Goal: Use online tool/utility: Utilize a website feature to perform a specific function

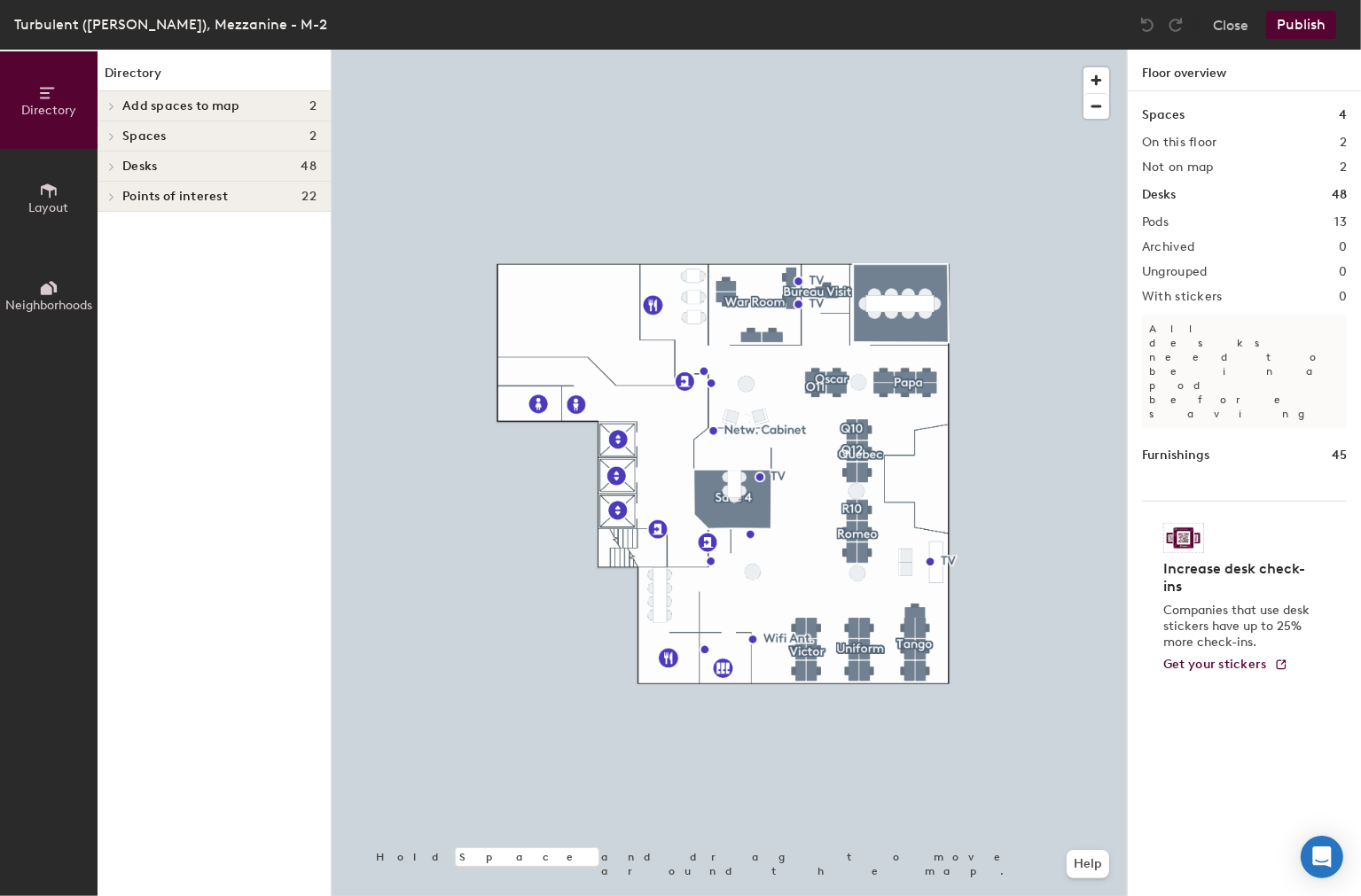
click at [49, 186] on icon at bounding box center [49, 191] width 16 height 14
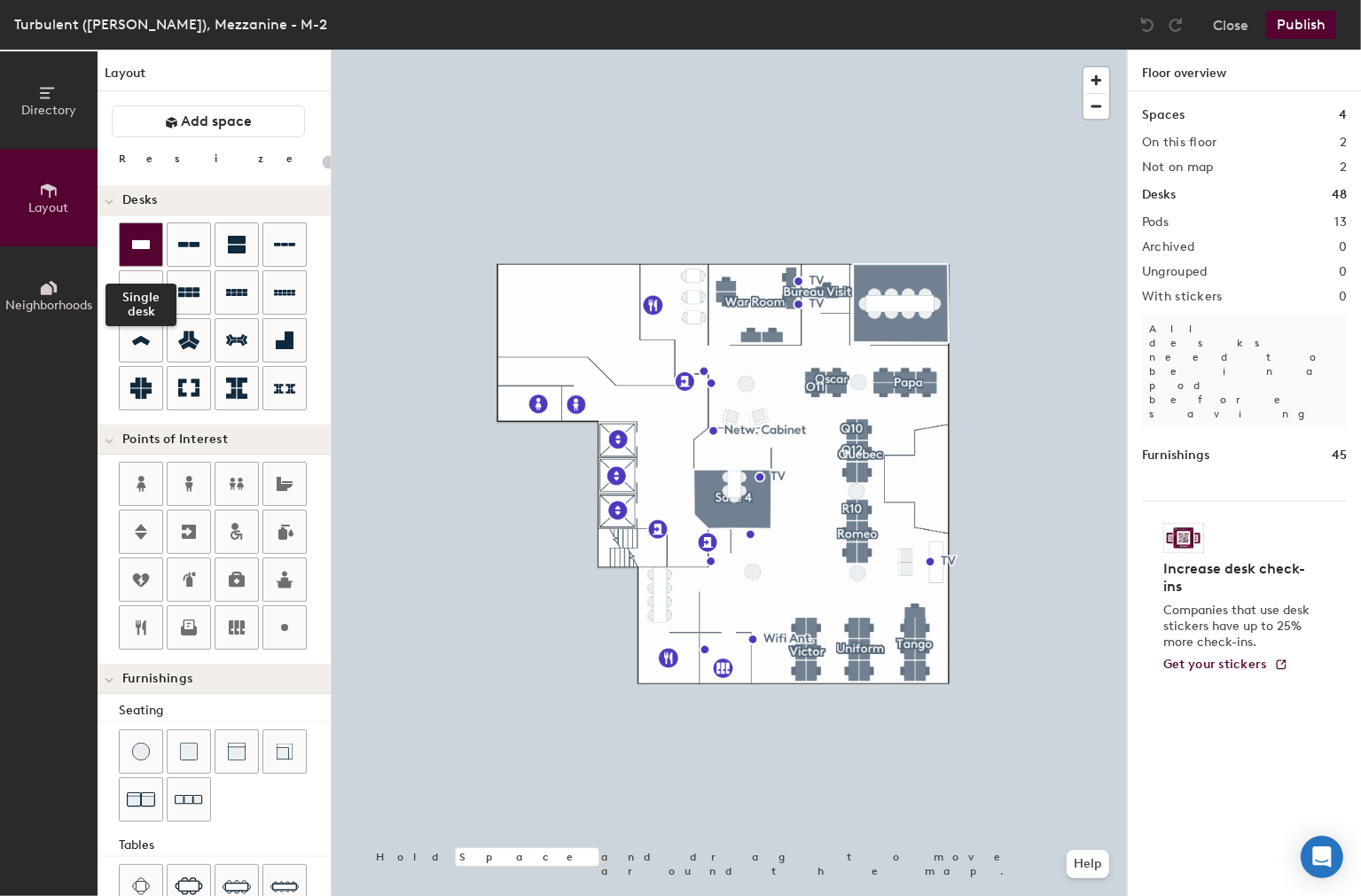
click at [148, 250] on icon at bounding box center [141, 244] width 21 height 21
type input "160"
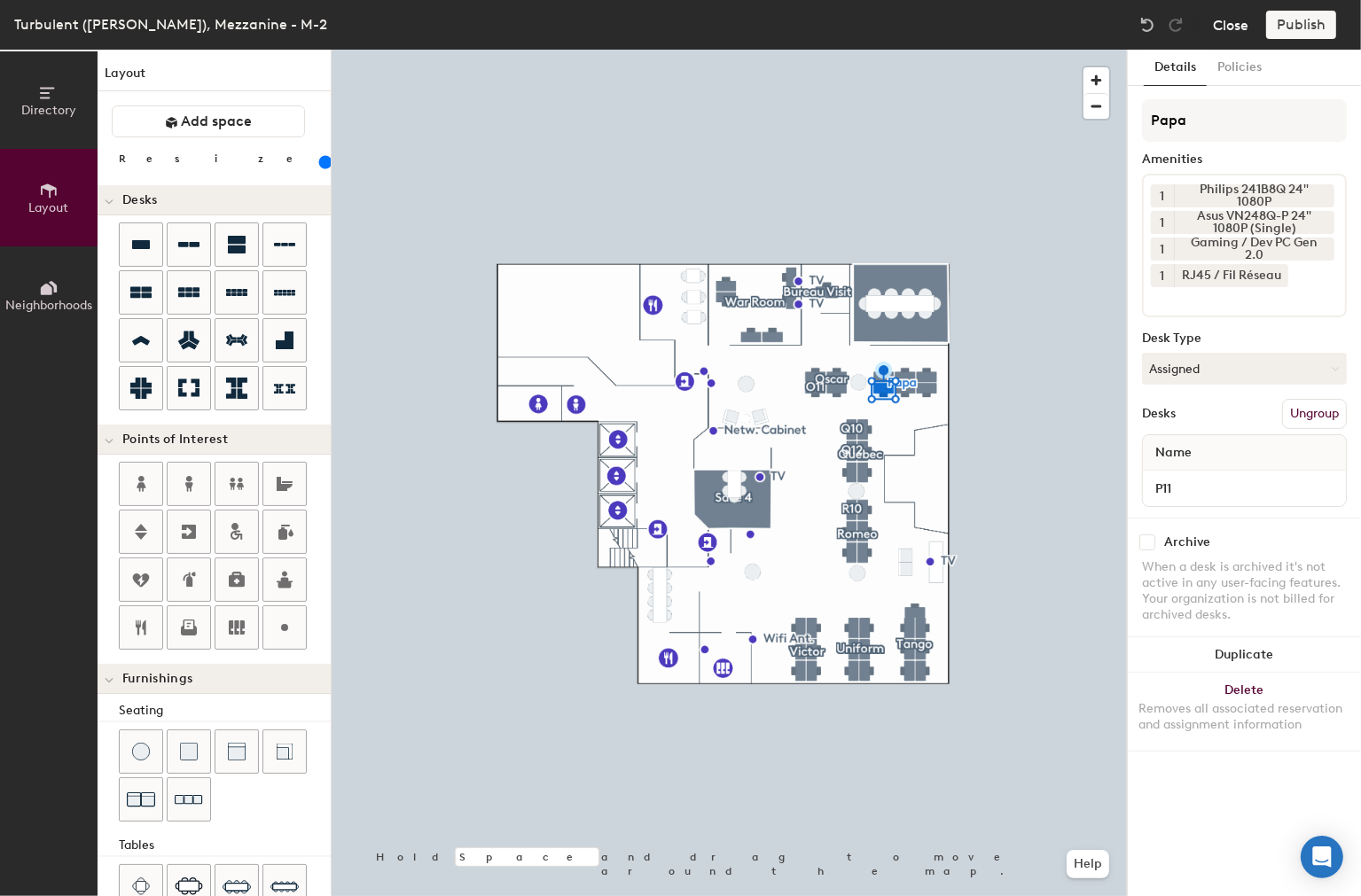
click at [1236, 29] on button "Close" at bounding box center [1231, 25] width 36 height 29
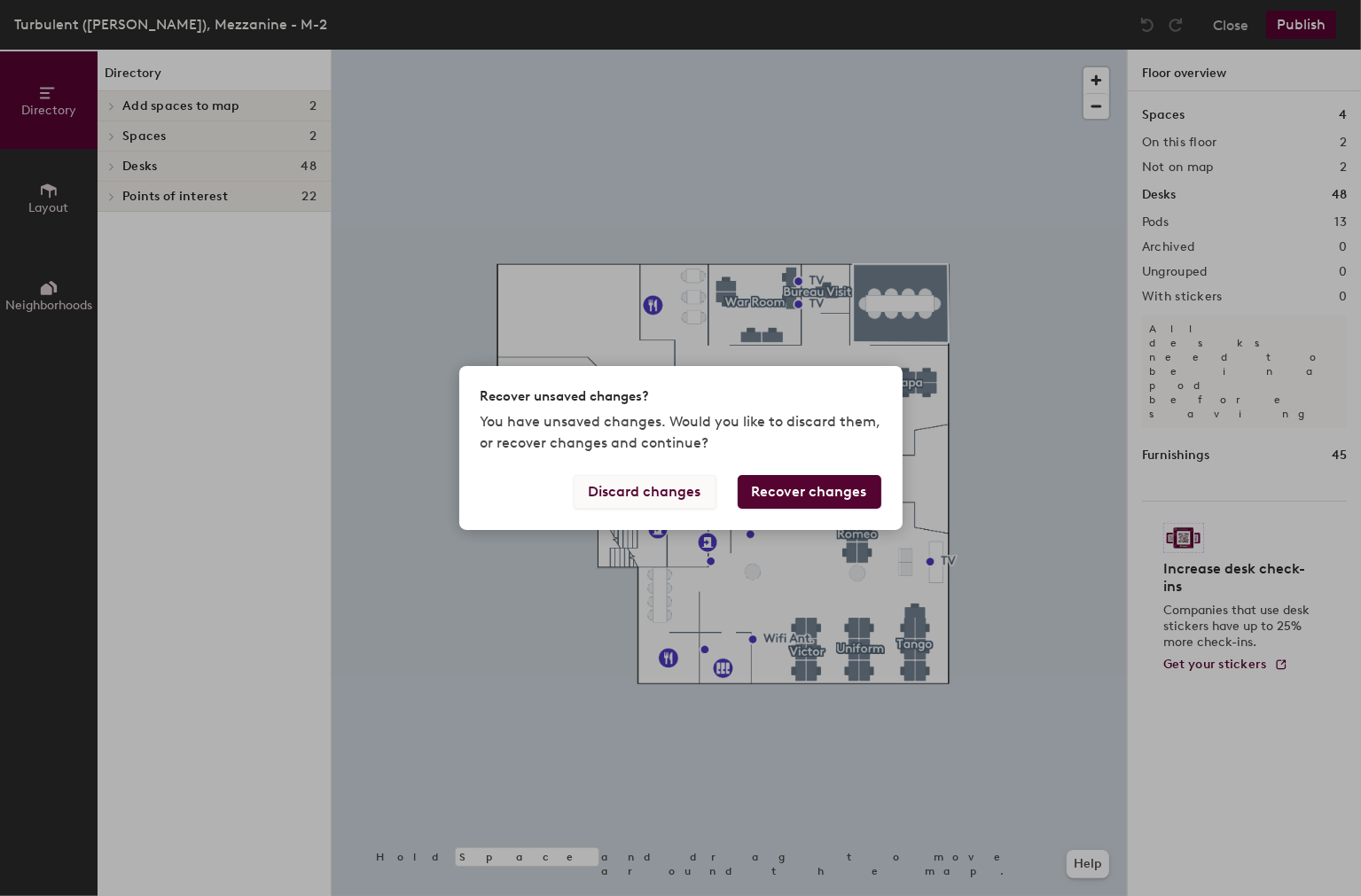
click at [659, 494] on button "Discard changes" at bounding box center [645, 492] width 143 height 34
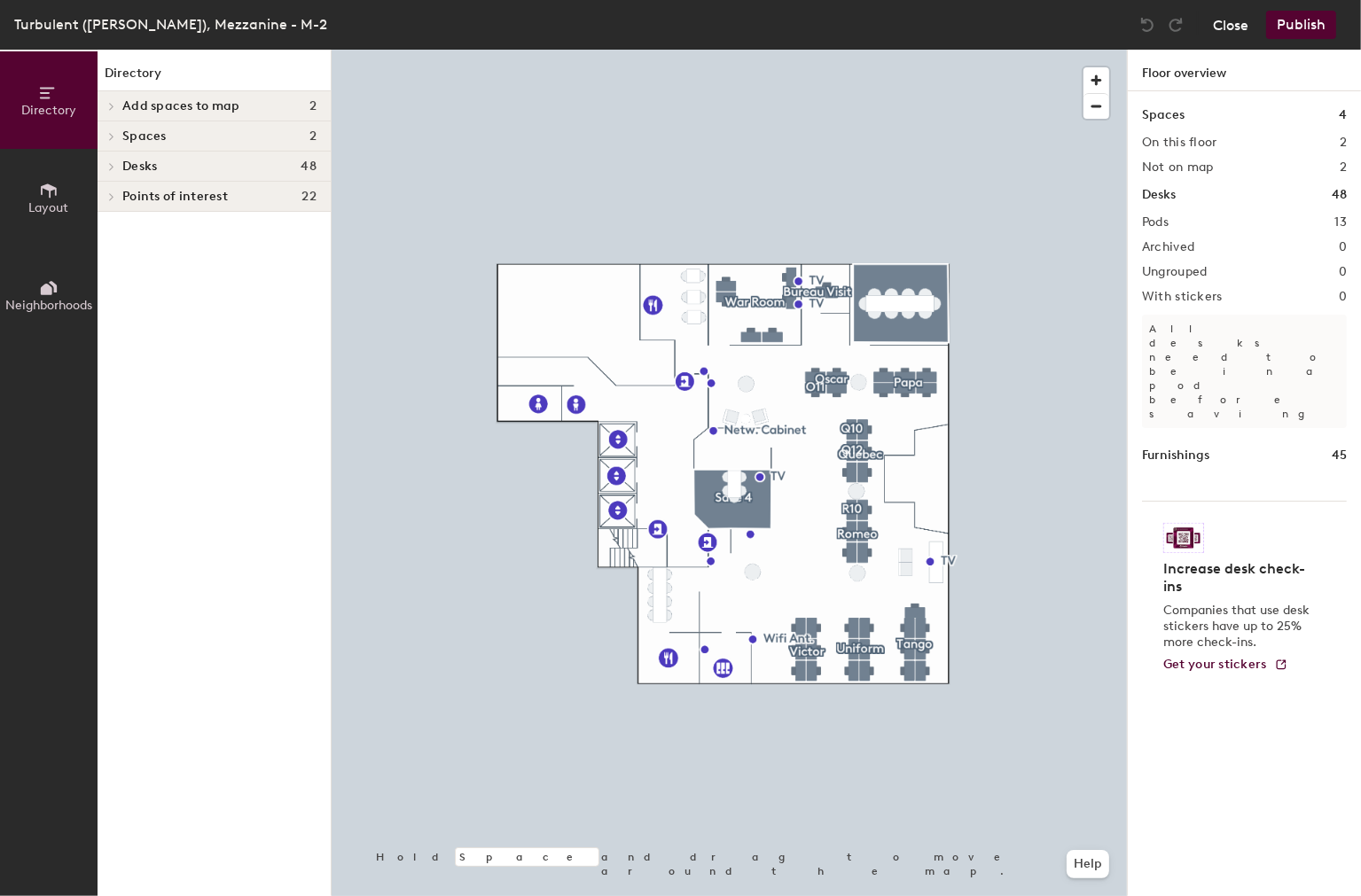
click at [1241, 22] on button "Close" at bounding box center [1231, 25] width 36 height 29
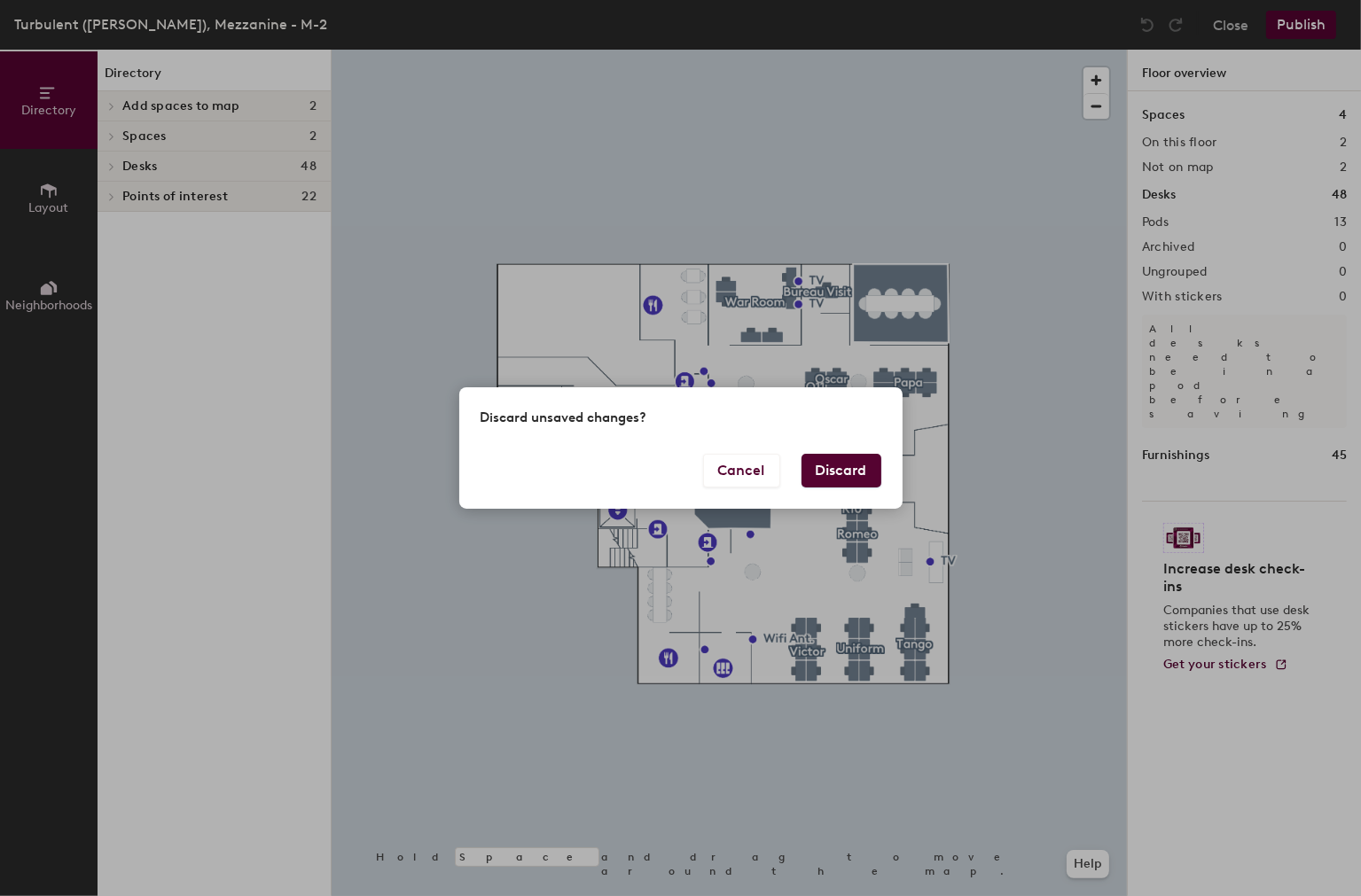
click at [841, 473] on button "Discard" at bounding box center [841, 471] width 79 height 34
